Goal: Information Seeking & Learning: Compare options

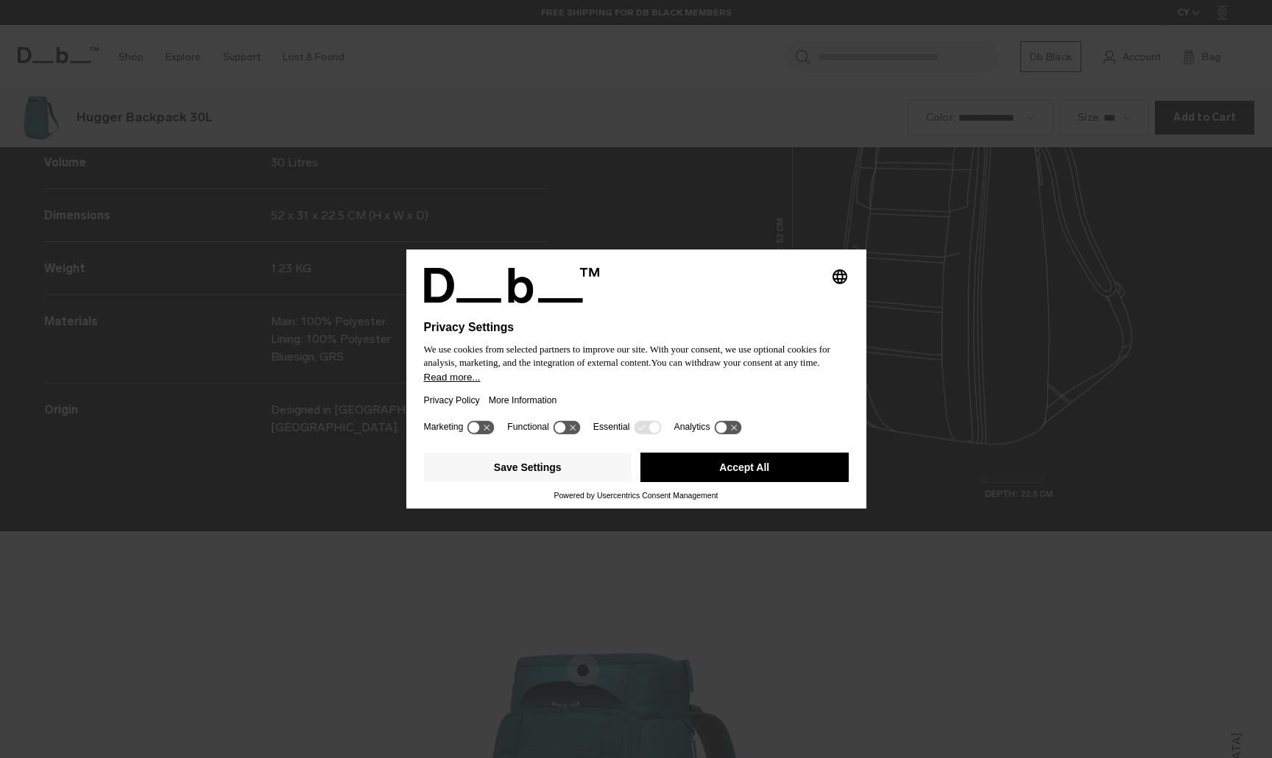
scroll to position [2275, 0]
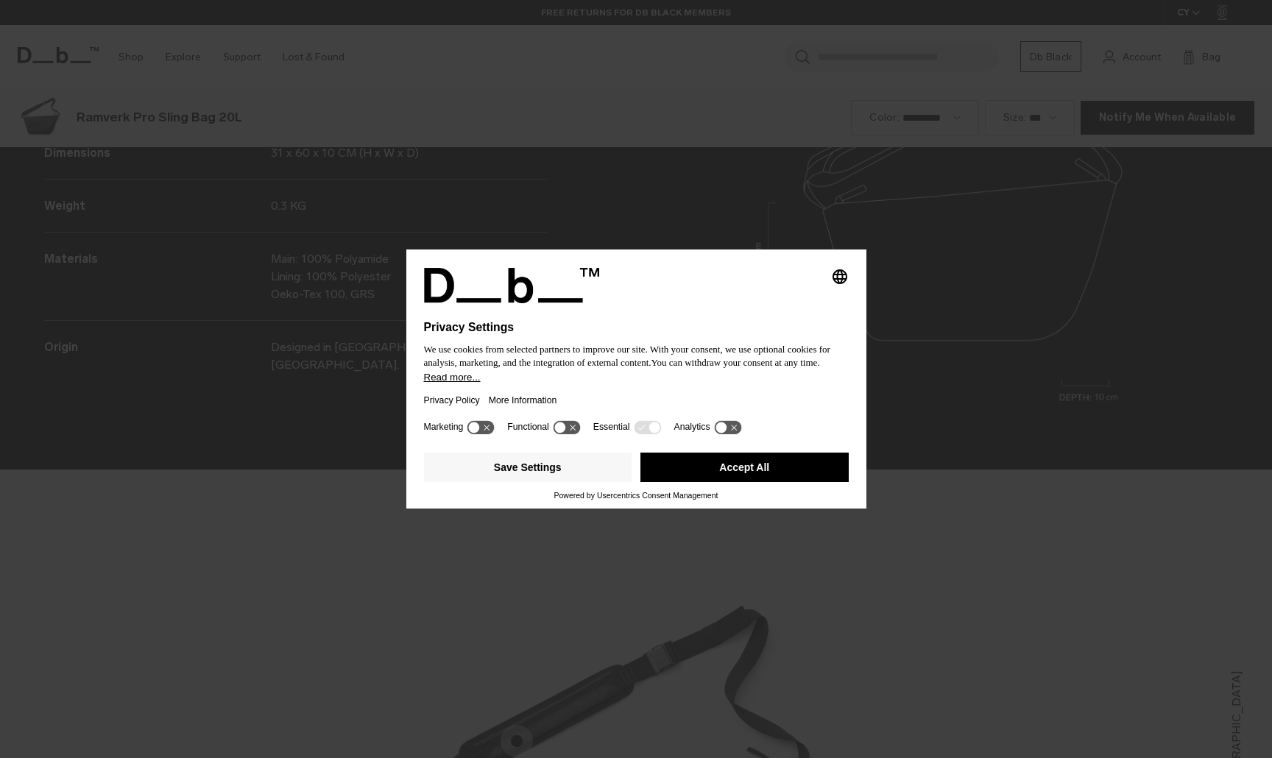
scroll to position [2275, 0]
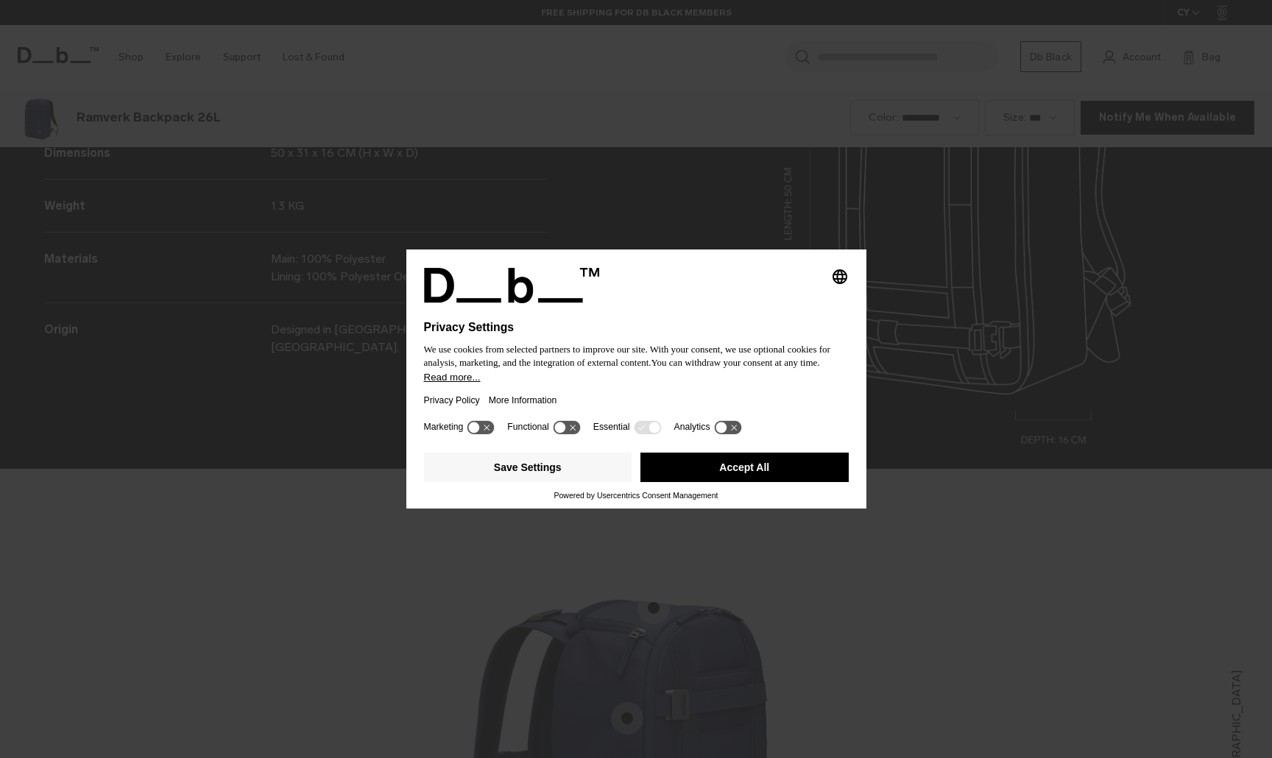
scroll to position [2275, 0]
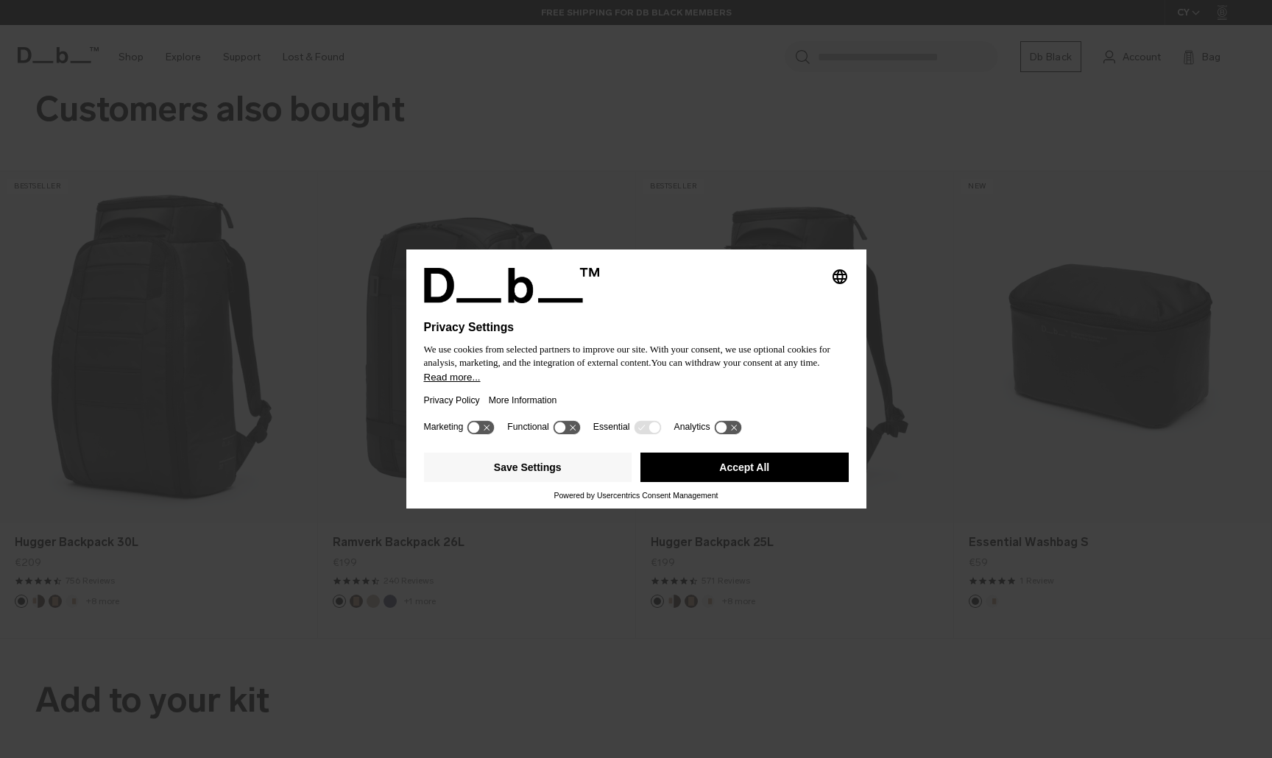
scroll to position [2275, 0]
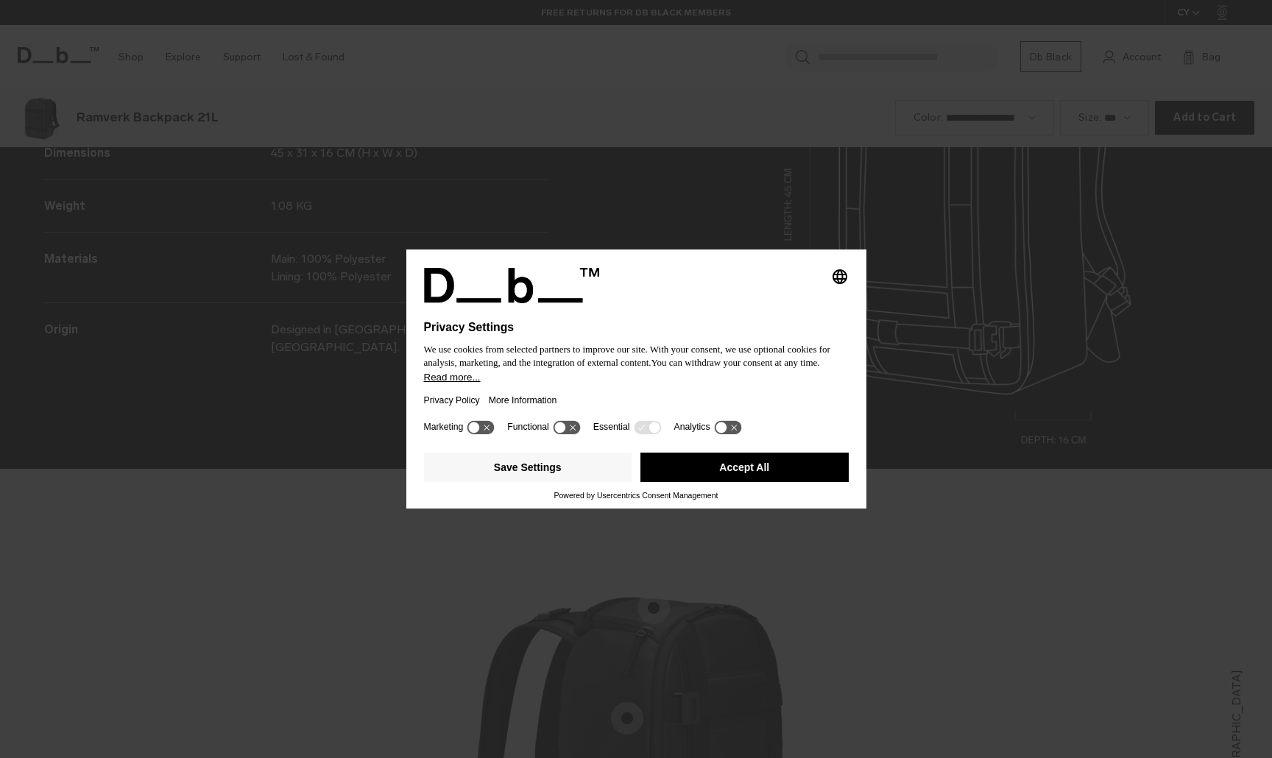
scroll to position [2275, 0]
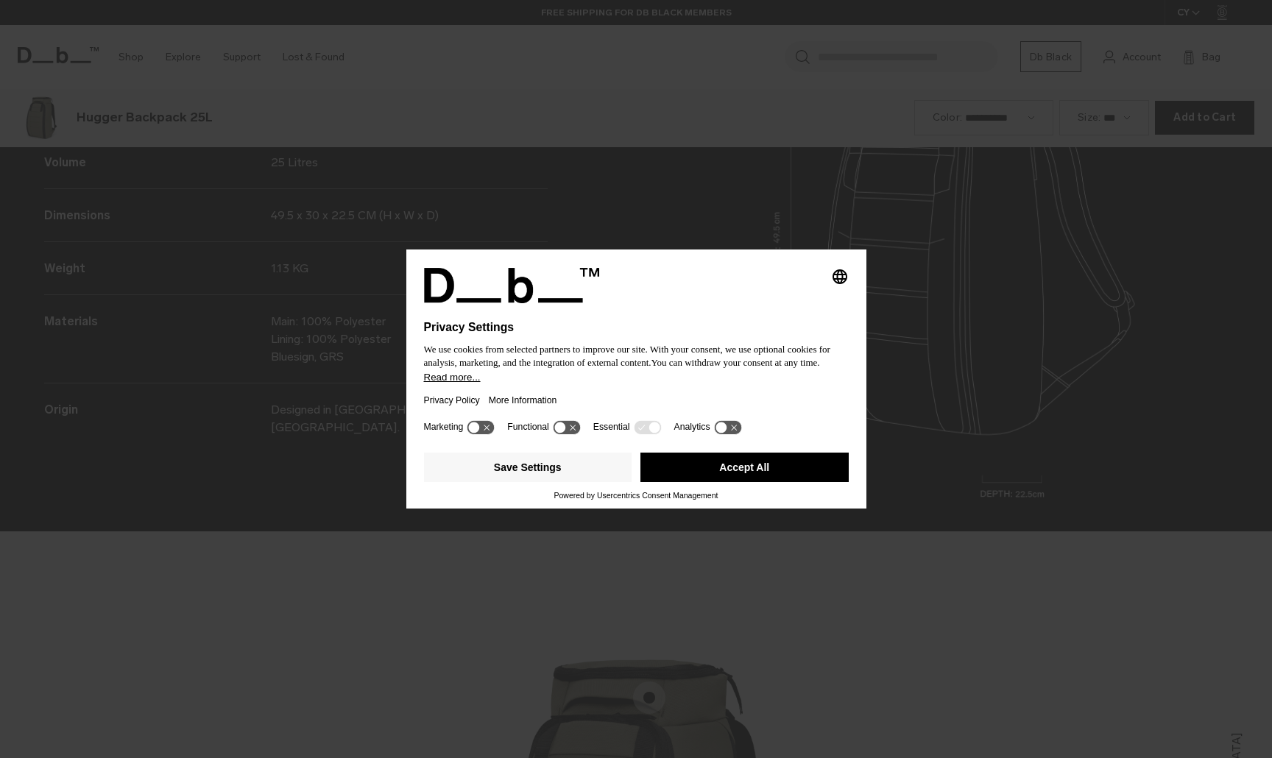
scroll to position [2275, 0]
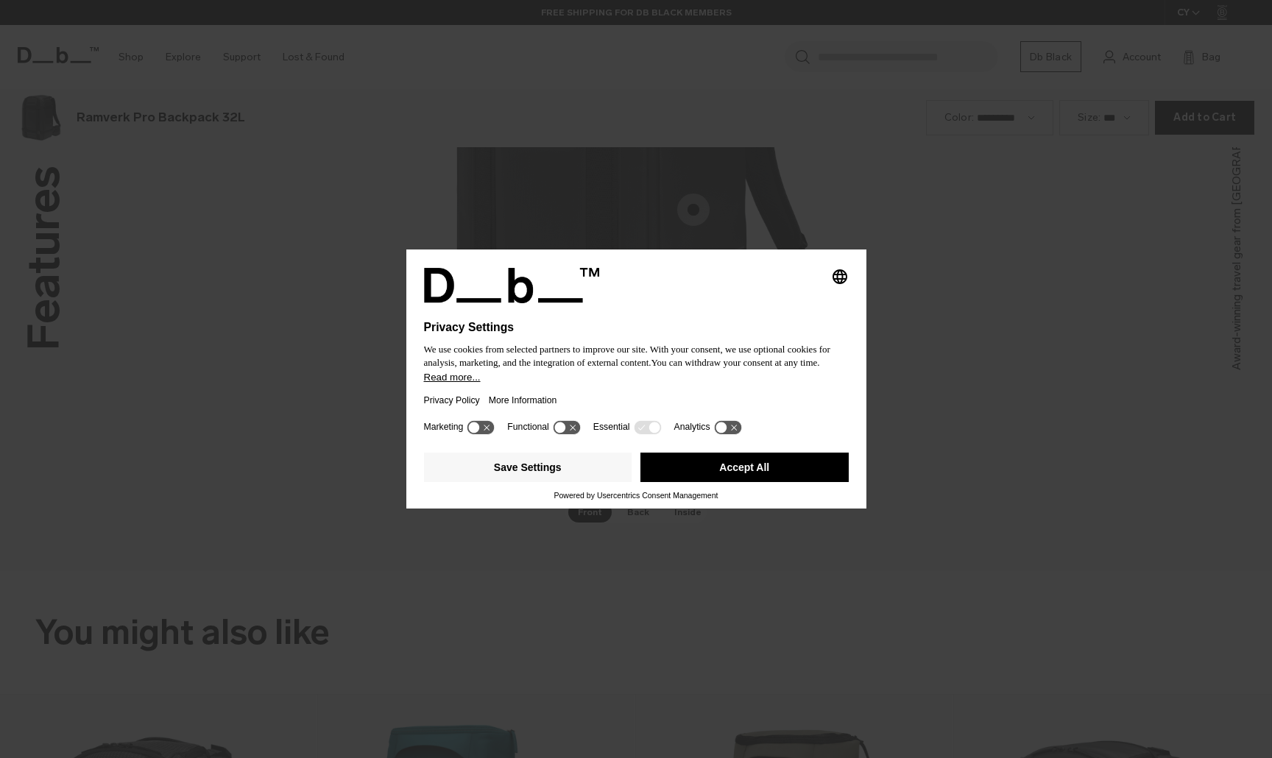
scroll to position [2275, 0]
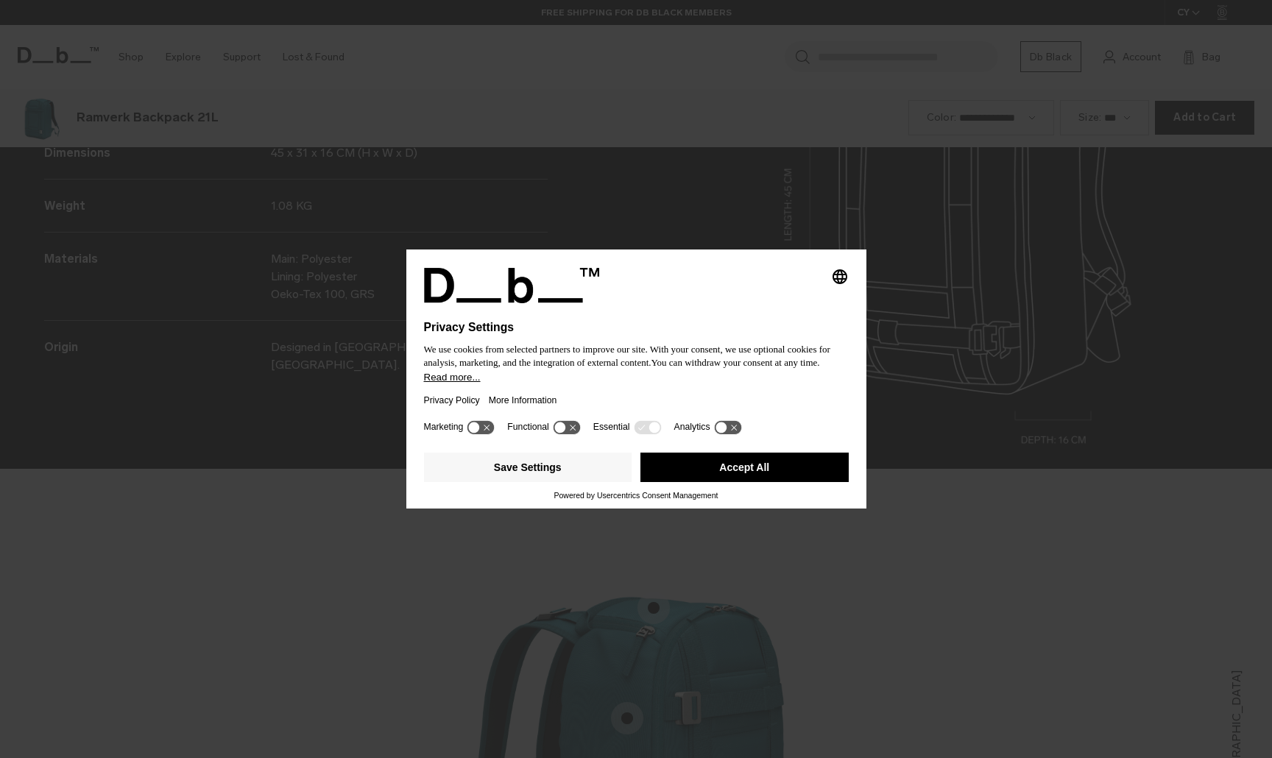
scroll to position [2275, 0]
